Goal: Task Accomplishment & Management: Use online tool/utility

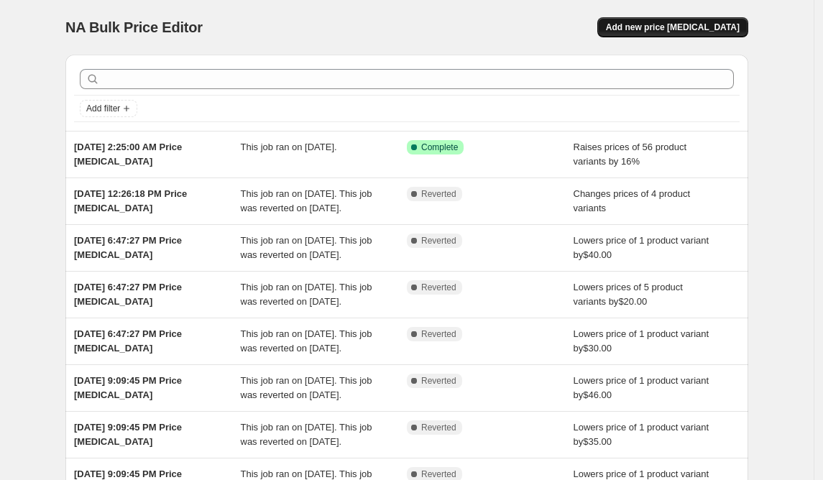
click at [665, 32] on span "Add new price [MEDICAL_DATA]" at bounding box center [673, 27] width 134 height 11
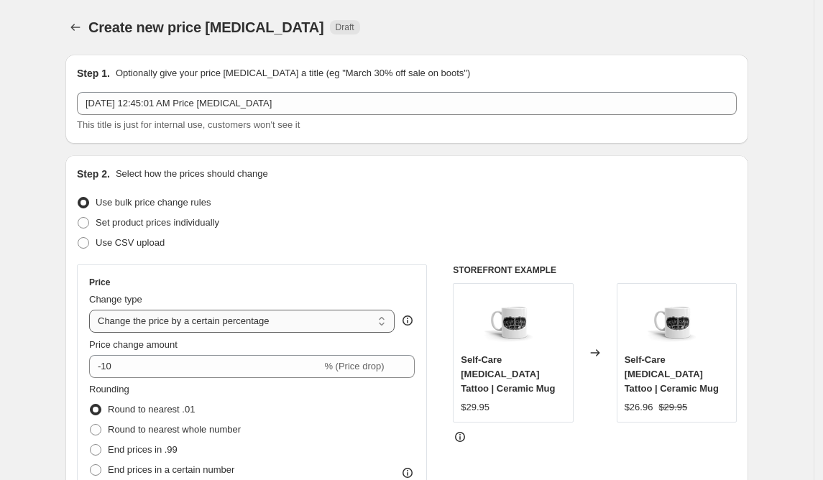
click at [180, 320] on select "Change the price to a certain amount Change the price by a certain amount Chang…" at bounding box center [241, 321] width 305 height 23
select select "to"
type input "80.00"
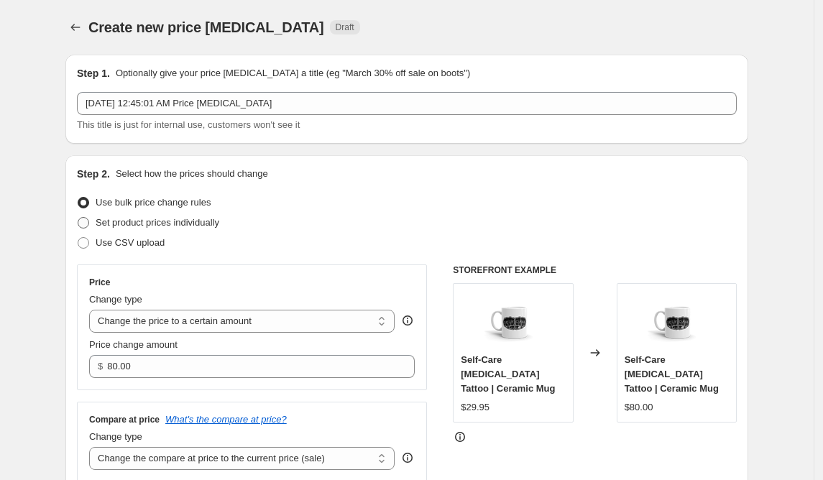
click at [88, 215] on label "Set product prices individually" at bounding box center [148, 223] width 142 height 20
click at [78, 217] on input "Set product prices individually" at bounding box center [78, 217] width 1 height 1
radio input "true"
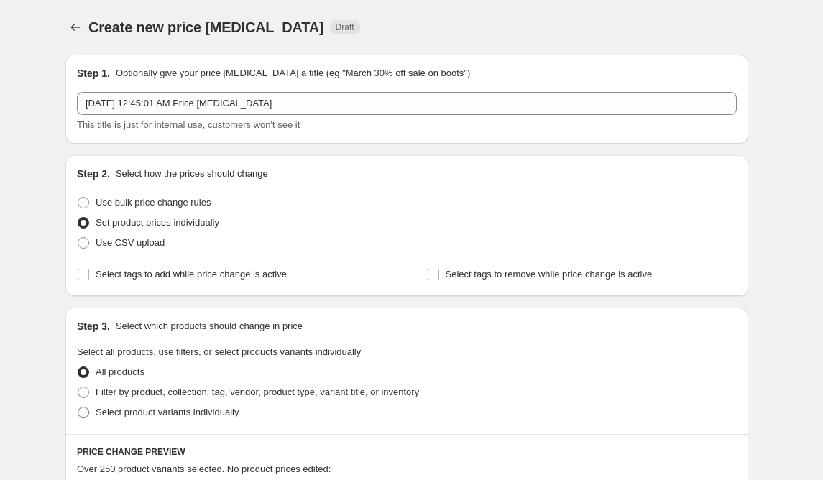
click at [96, 414] on label "Select product variants individually" at bounding box center [158, 412] width 162 height 20
click at [78, 407] on input "Select product variants individually" at bounding box center [78, 407] width 1 height 1
radio input "true"
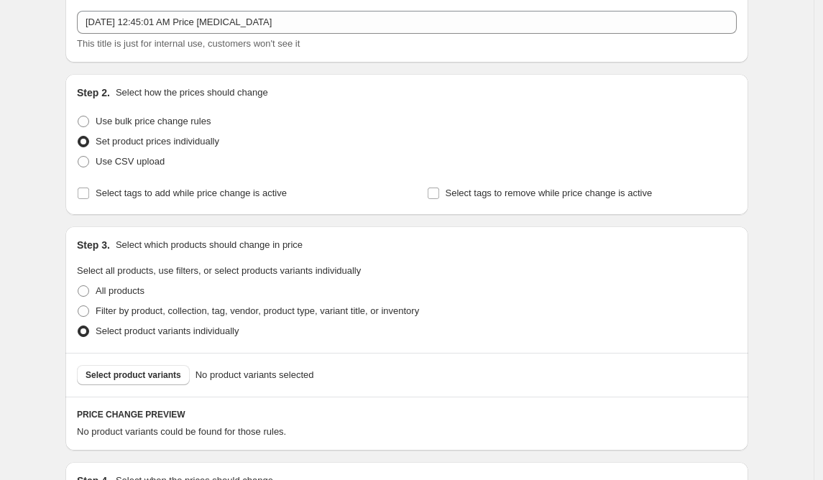
scroll to position [82, 0]
click at [89, 310] on span at bounding box center [83, 310] width 11 height 11
click at [78, 305] on input "Filter by product, collection, tag, vendor, product type, variant title, or inv…" at bounding box center [78, 305] width 1 height 1
radio input "true"
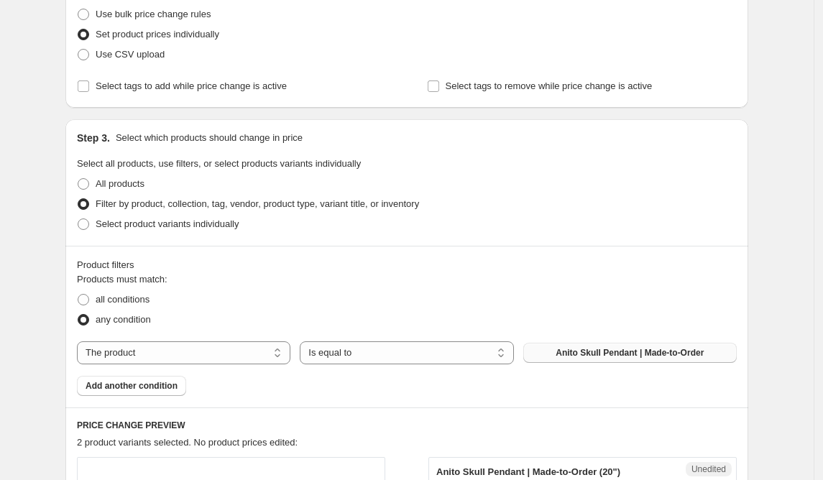
scroll to position [191, 0]
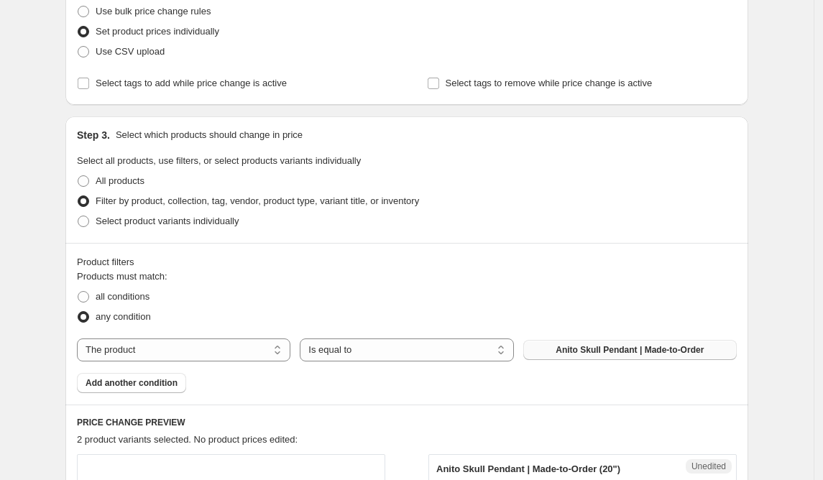
click at [607, 347] on span "Anito Skull Pendant | Made-to-Order" at bounding box center [629, 349] width 148 height 11
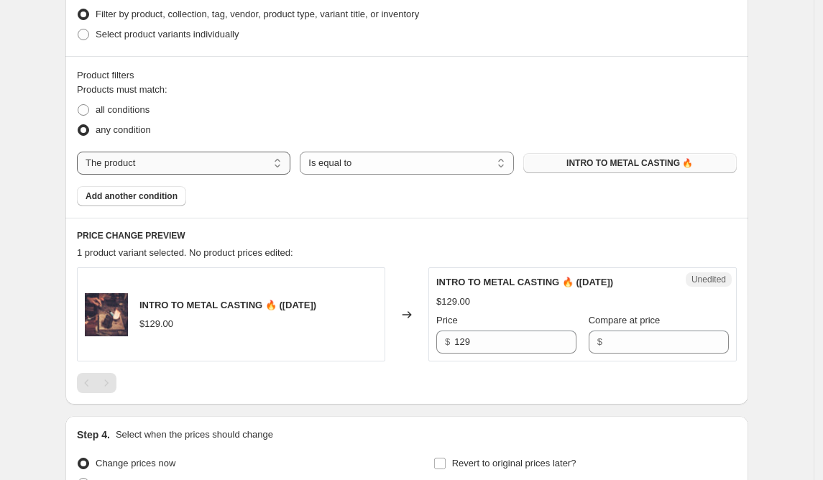
scroll to position [537, 0]
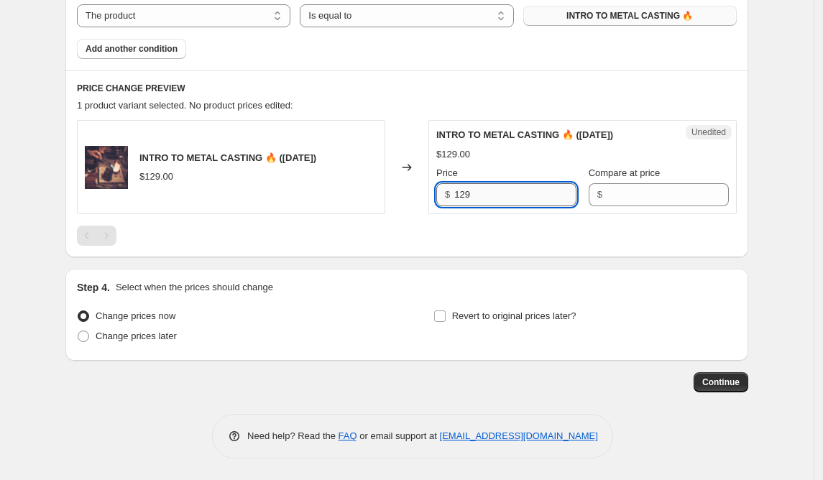
click at [522, 194] on input "129" at bounding box center [515, 194] width 122 height 23
drag, startPoint x: 522, startPoint y: 194, endPoint x: 430, endPoint y: 190, distance: 92.1
click at [430, 190] on div "INTRO TO METAL CASTING 🔥 ([DATE]) $129.00 Changed to Unedited INTRO TO METAL CA…" at bounding box center [407, 167] width 660 height 94
type input "109"
click at [613, 198] on input "Compare at price" at bounding box center [667, 194] width 122 height 23
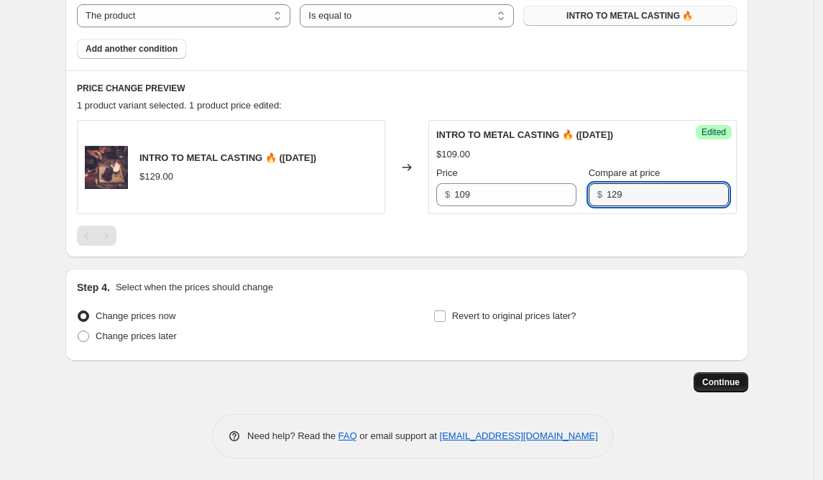
type input "129"
click at [724, 379] on span "Continue" at bounding box center [720, 382] width 37 height 11
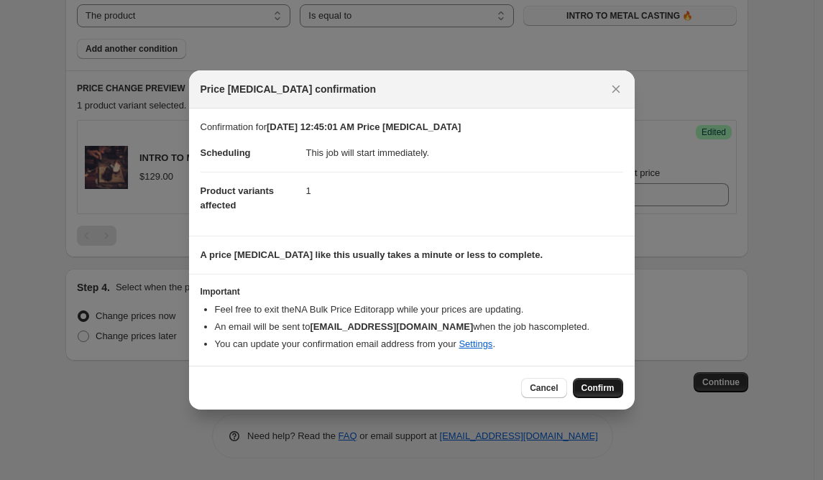
click at [605, 383] on span "Confirm" at bounding box center [597, 387] width 33 height 11
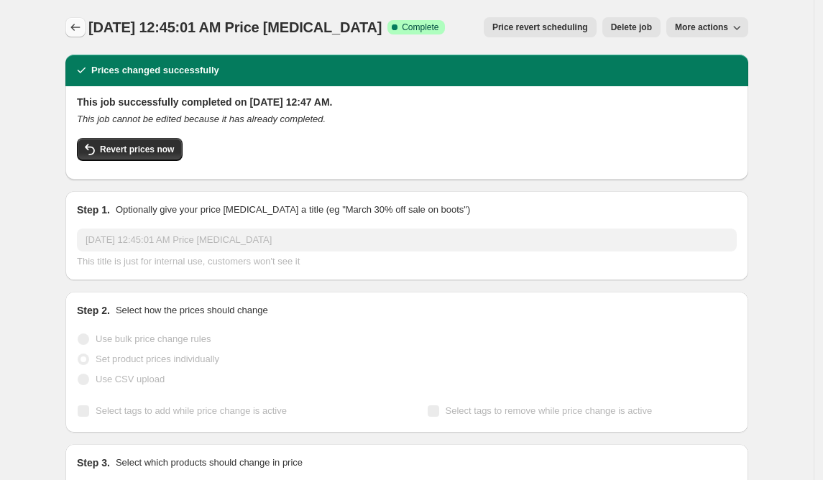
click at [80, 25] on icon "Price change jobs" at bounding box center [75, 27] width 14 height 14
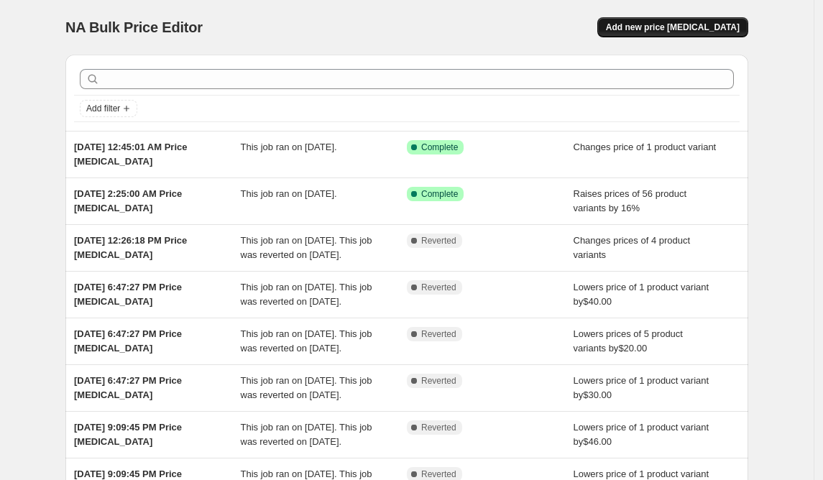
click at [650, 24] on span "Add new price [MEDICAL_DATA]" at bounding box center [673, 27] width 134 height 11
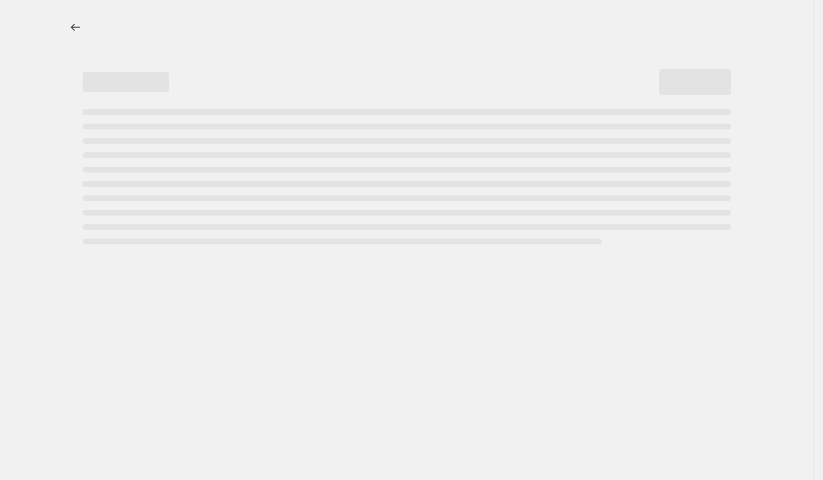
select select "percentage"
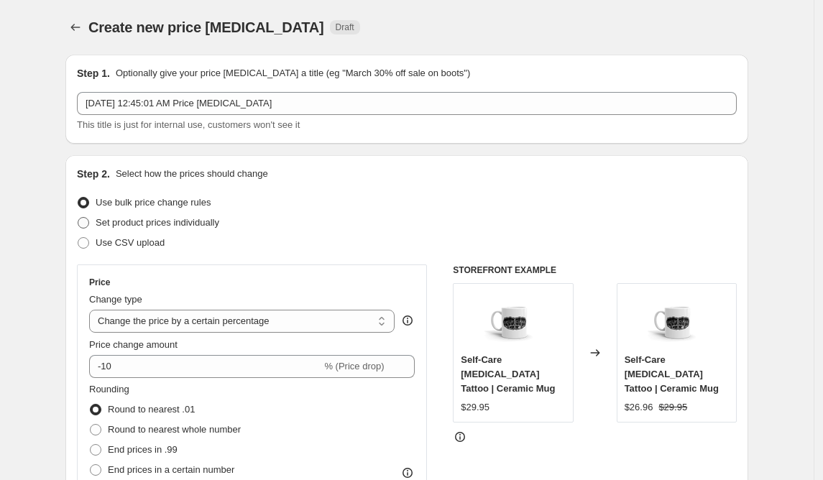
click at [89, 223] on span at bounding box center [83, 222] width 11 height 11
click at [78, 218] on input "Set product prices individually" at bounding box center [78, 217] width 1 height 1
radio input "true"
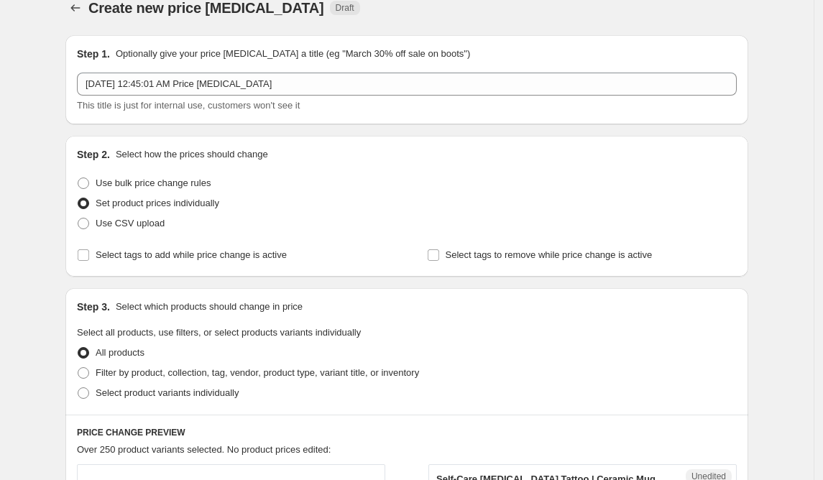
scroll to position [30, 0]
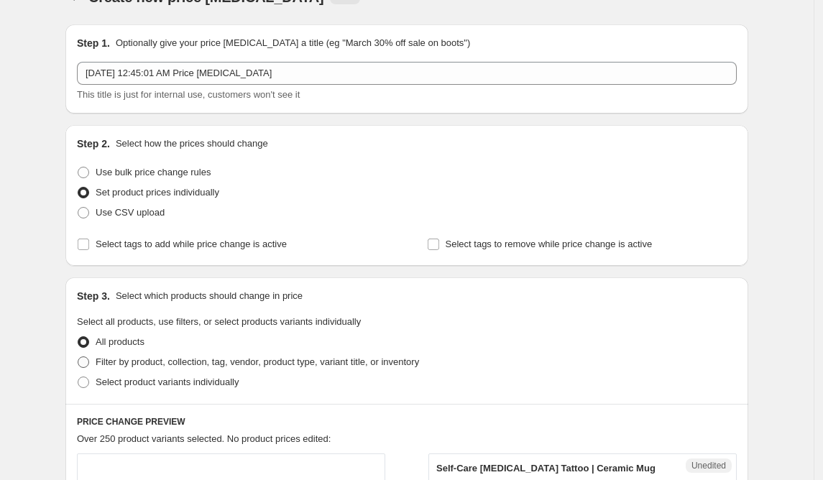
click at [89, 360] on span at bounding box center [83, 361] width 11 height 11
click at [78, 357] on input "Filter by product, collection, tag, vendor, product type, variant title, or inv…" at bounding box center [78, 356] width 1 height 1
radio input "true"
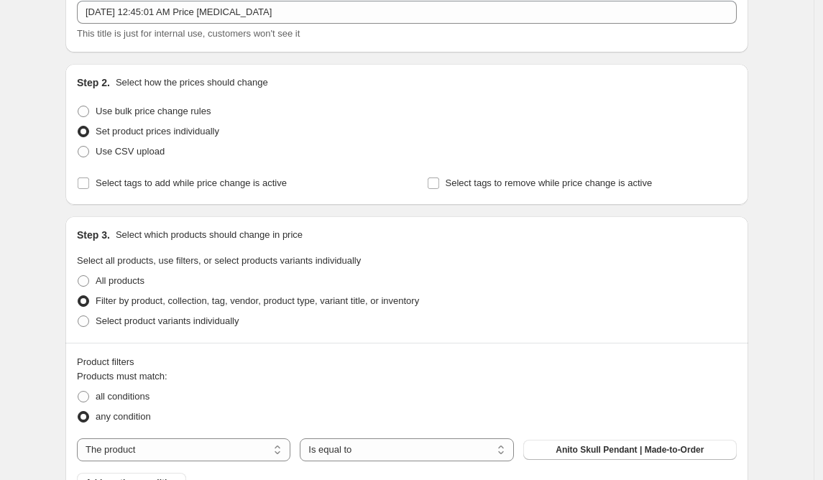
scroll to position [310, 0]
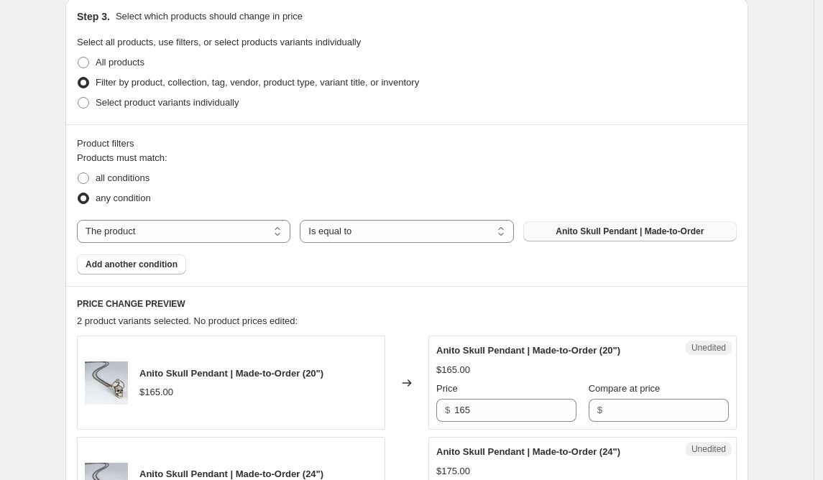
click at [576, 227] on span "Anito Skull Pendant | Made-to-Order" at bounding box center [629, 231] width 148 height 11
click at [615, 232] on span "Anito Skull Pendant | Made-to-Order" at bounding box center [629, 231] width 148 height 11
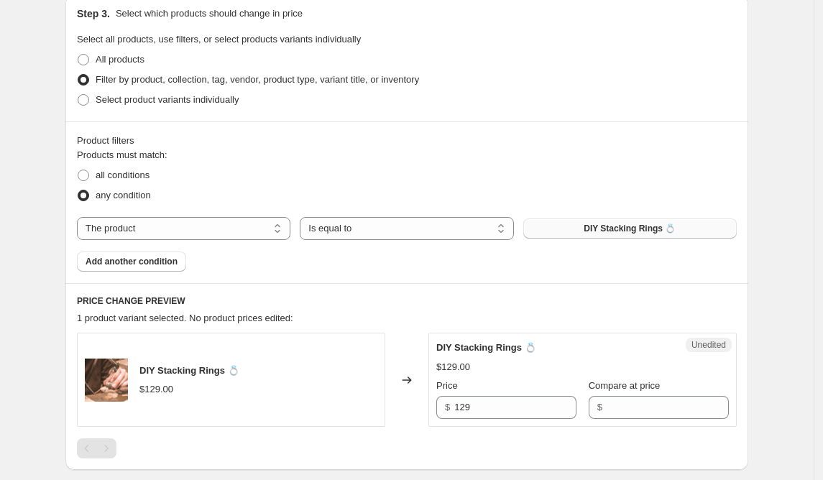
scroll to position [313, 0]
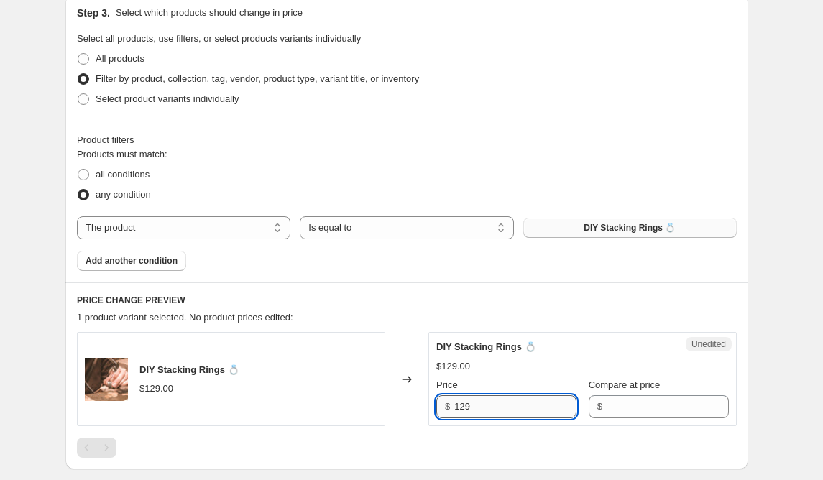
click at [501, 400] on input "129" at bounding box center [515, 406] width 122 height 23
drag, startPoint x: 500, startPoint y: 399, endPoint x: 438, endPoint y: 395, distance: 61.9
click at [438, 394] on div "Unedited DIY Stacking Rings 💍 $129.00 Price $ 129 Compare at price $" at bounding box center [582, 379] width 308 height 94
type input "109"
click at [640, 410] on input "Compare at price" at bounding box center [667, 406] width 122 height 23
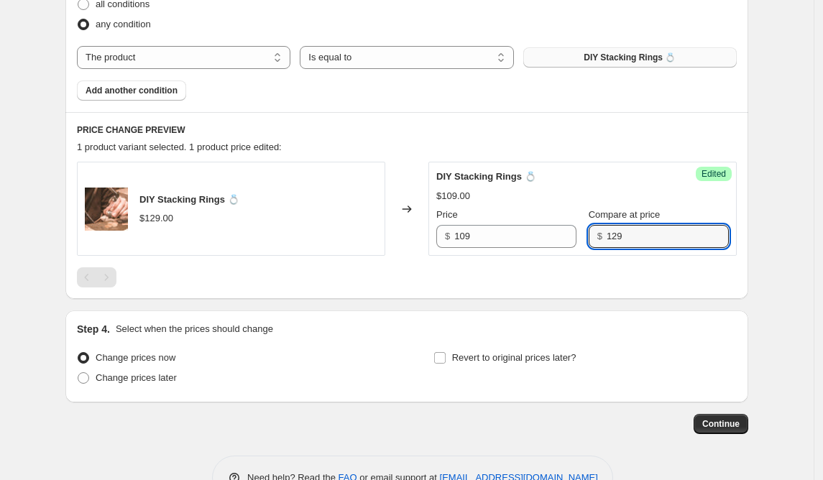
scroll to position [523, 0]
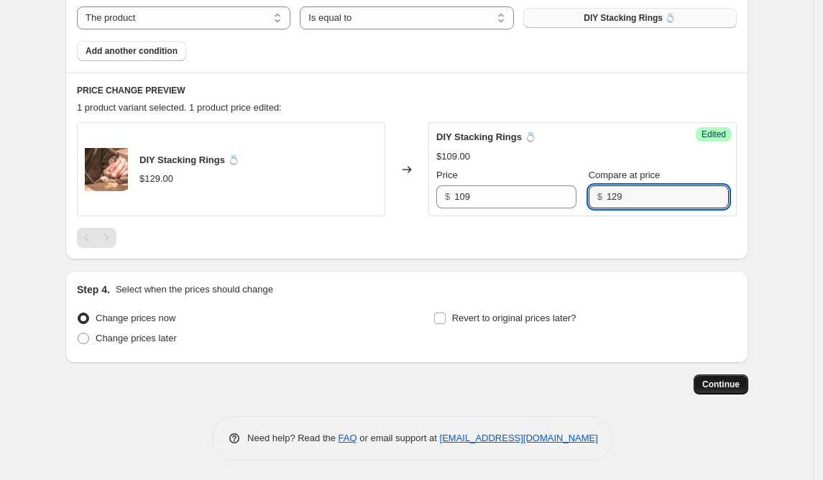
type input "129"
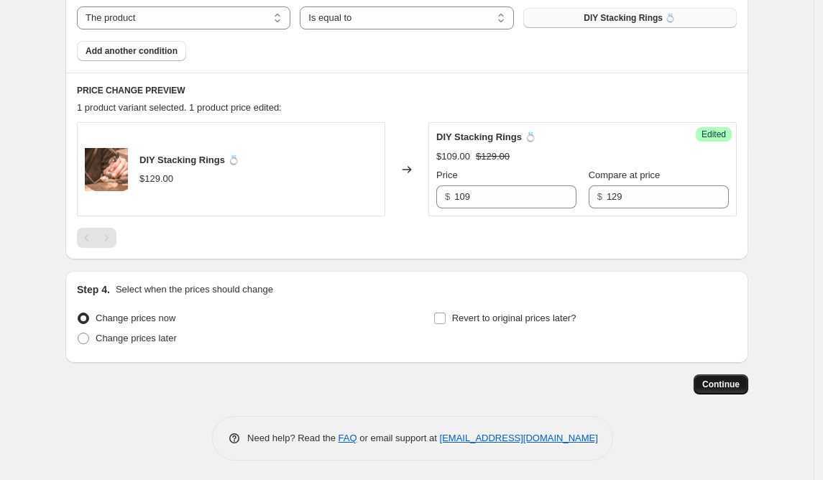
click at [718, 375] on button "Continue" at bounding box center [720, 384] width 55 height 20
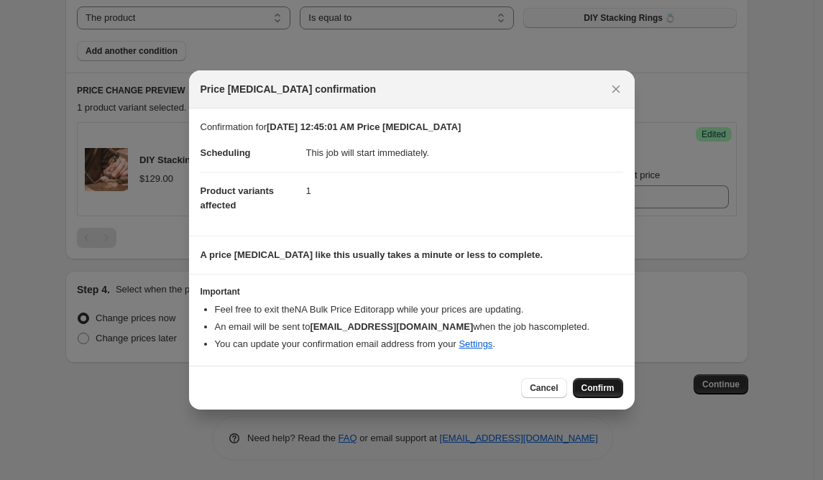
click at [601, 386] on span "Confirm" at bounding box center [597, 387] width 33 height 11
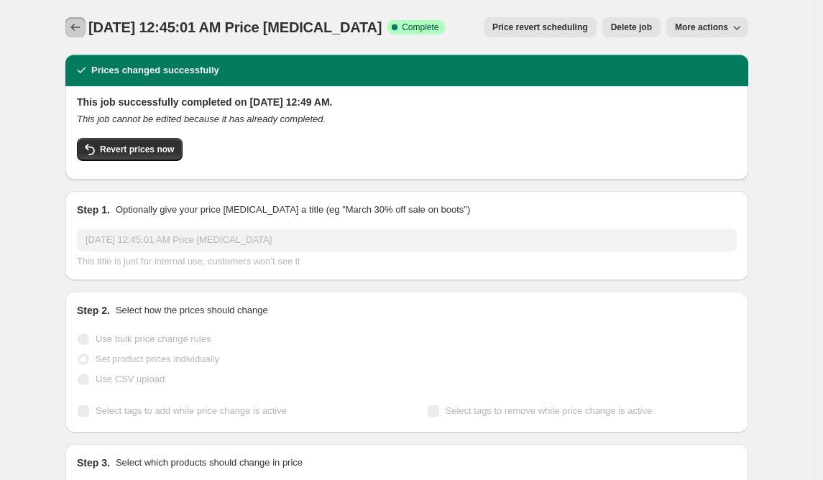
click at [83, 29] on icon "Price change jobs" at bounding box center [75, 27] width 14 height 14
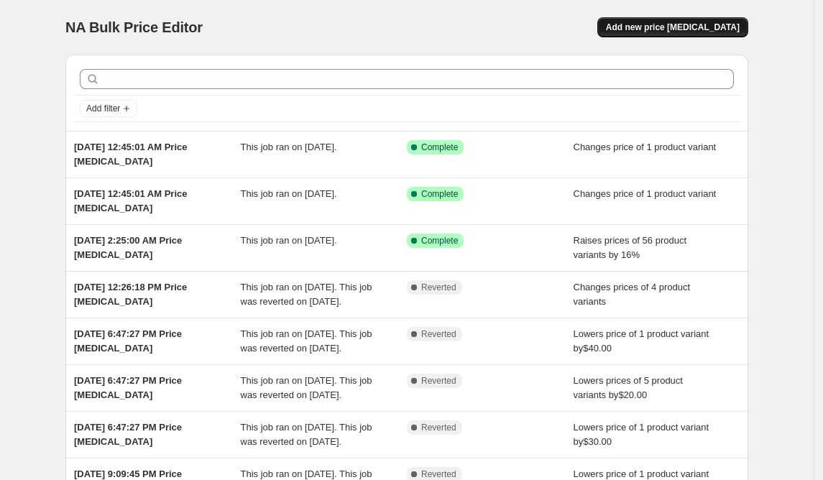
click at [647, 23] on span "Add new price [MEDICAL_DATA]" at bounding box center [673, 27] width 134 height 11
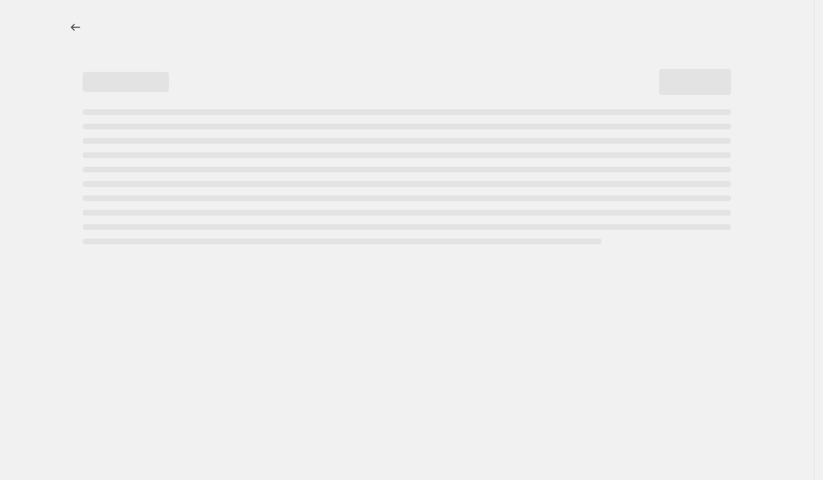
select select "percentage"
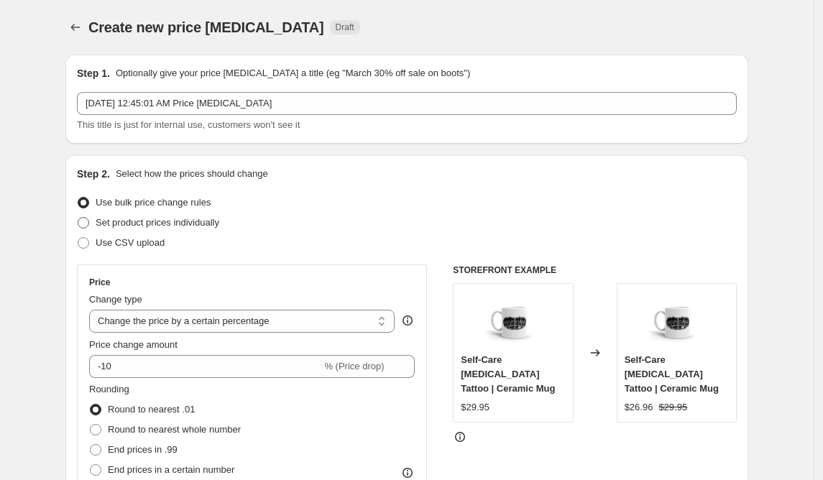
click at [89, 225] on span at bounding box center [83, 222] width 11 height 11
click at [78, 218] on input "Set product prices individually" at bounding box center [78, 217] width 1 height 1
radio input "true"
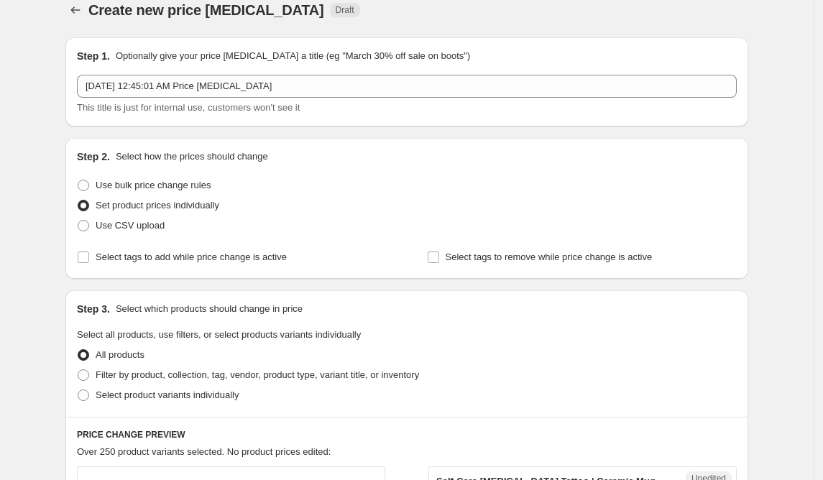
scroll to position [30, 0]
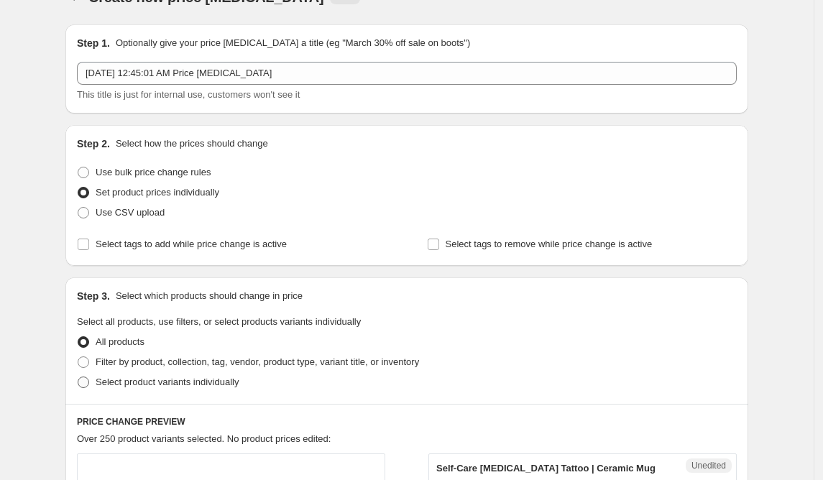
click at [88, 382] on span at bounding box center [83, 382] width 11 height 11
click at [78, 377] on input "Select product variants individually" at bounding box center [78, 377] width 1 height 1
radio input "true"
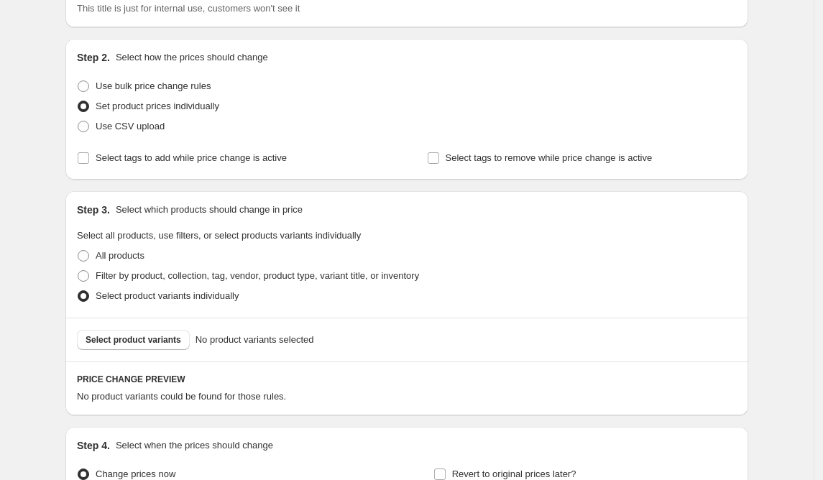
scroll to position [273, 0]
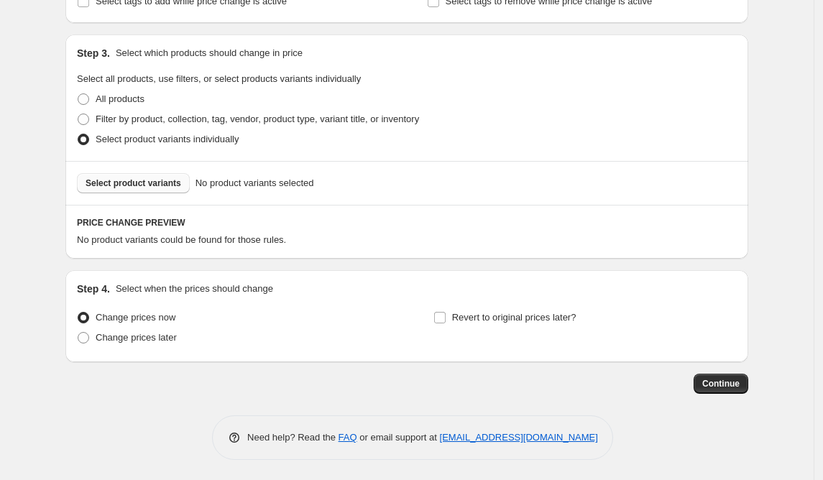
click at [166, 190] on button "Select product variants" at bounding box center [133, 183] width 113 height 20
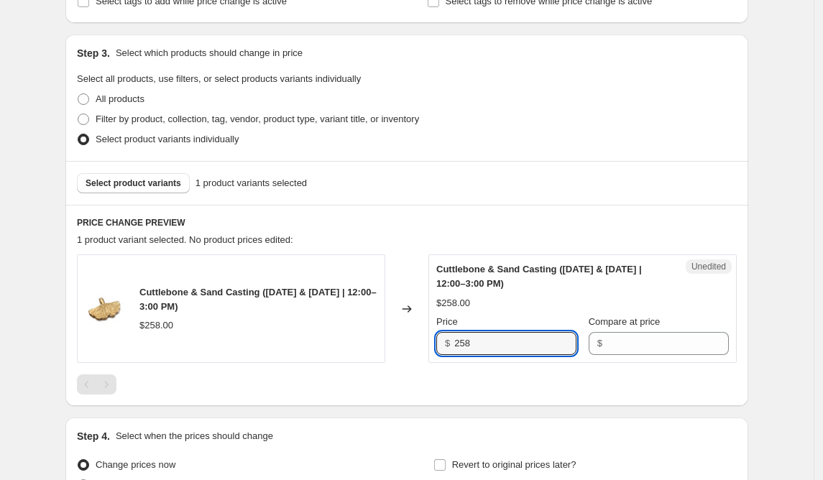
drag, startPoint x: 493, startPoint y: 345, endPoint x: 438, endPoint y: 337, distance: 55.2
click at [438, 336] on div "Unedited Cuttlebone & Sand Casting ([DATE] & [DATE] | 12:00–3:00 PM) $258.00 Pr…" at bounding box center [582, 308] width 308 height 109
click at [635, 340] on input "Compare at price" at bounding box center [667, 343] width 122 height 23
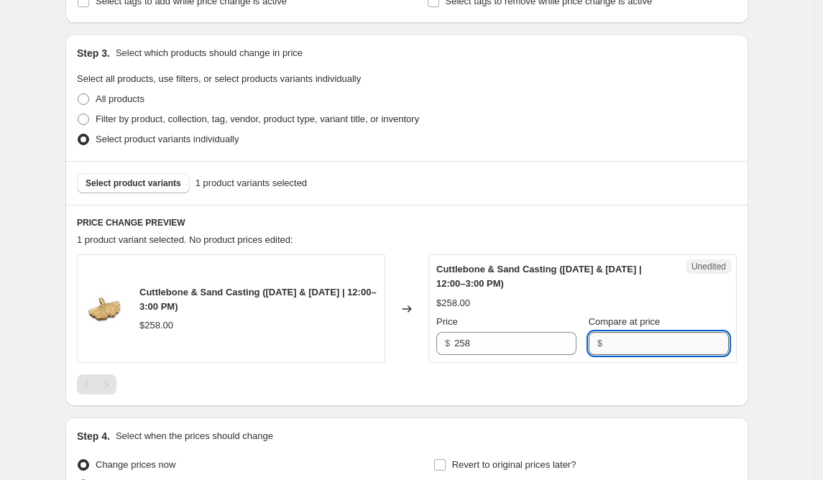
paste input "258"
type input "258"
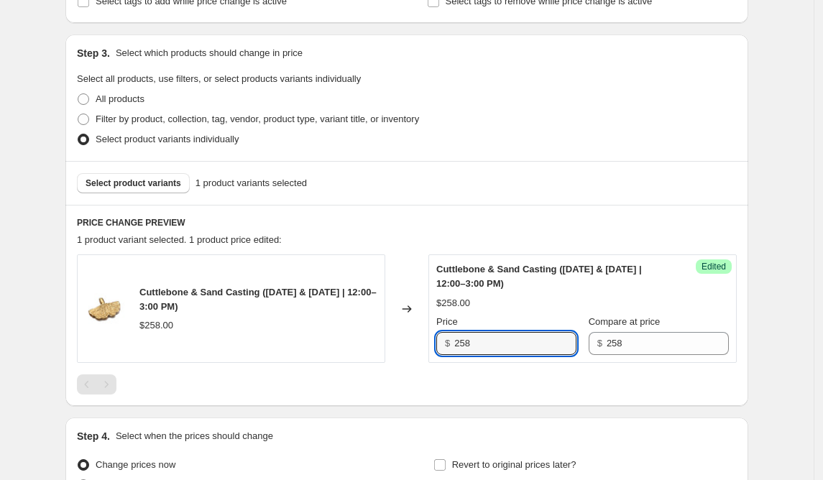
drag, startPoint x: 503, startPoint y: 344, endPoint x: 425, endPoint y: 341, distance: 77.7
click at [425, 341] on div "Cuttlebone & Sand Casting ([DATE] & [DATE] | 12:00–3:00 PM) $258.00 Changed to …" at bounding box center [407, 308] width 660 height 109
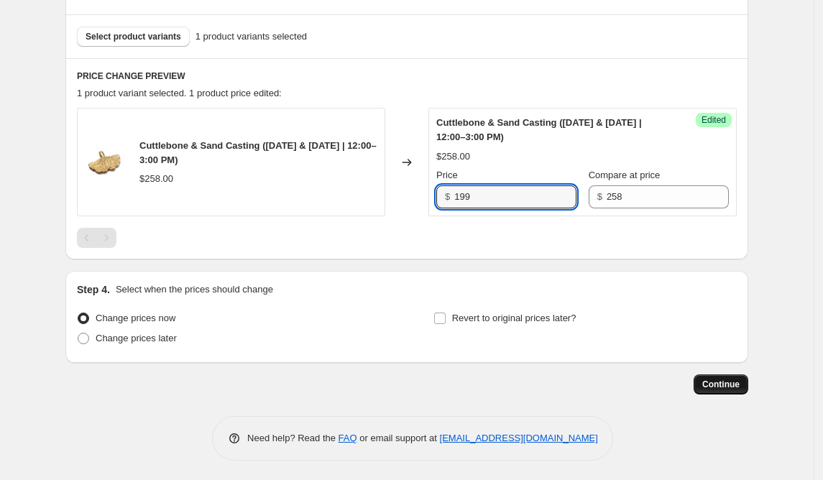
type input "199"
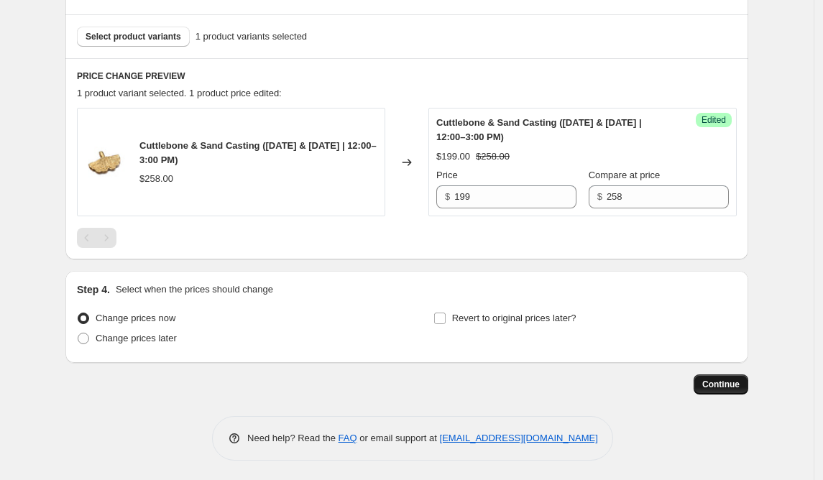
click at [722, 383] on span "Continue" at bounding box center [720, 384] width 37 height 11
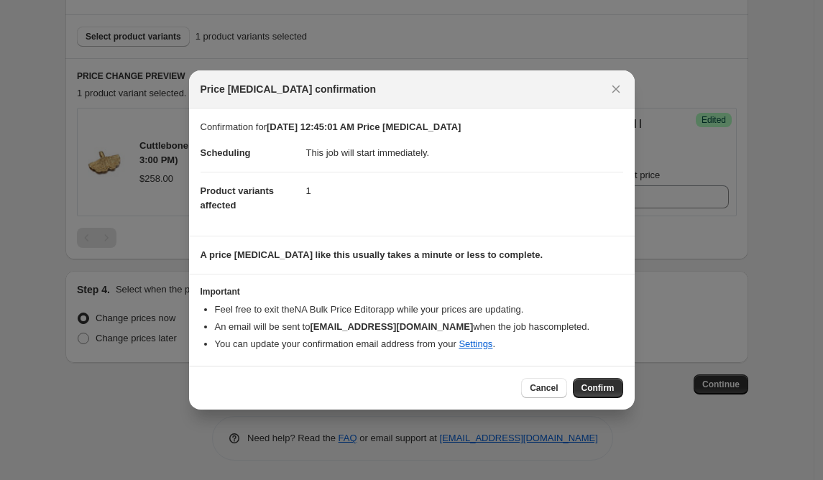
click at [584, 388] on span "Confirm" at bounding box center [597, 387] width 33 height 11
